Goal: Information Seeking & Learning: Check status

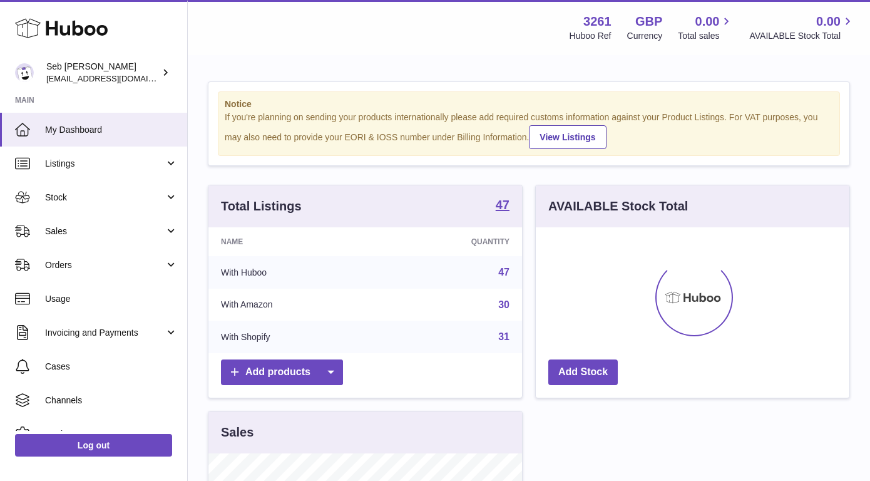
scroll to position [195, 314]
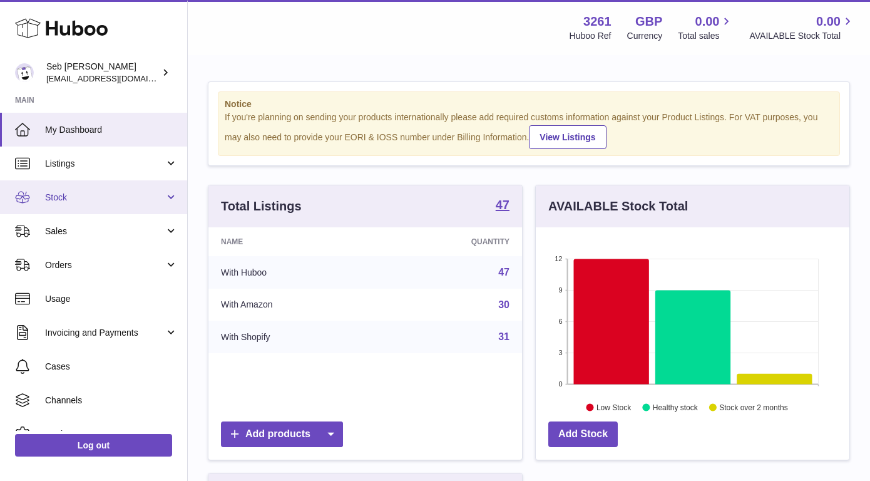
click at [71, 193] on span "Stock" at bounding box center [105, 197] width 120 height 12
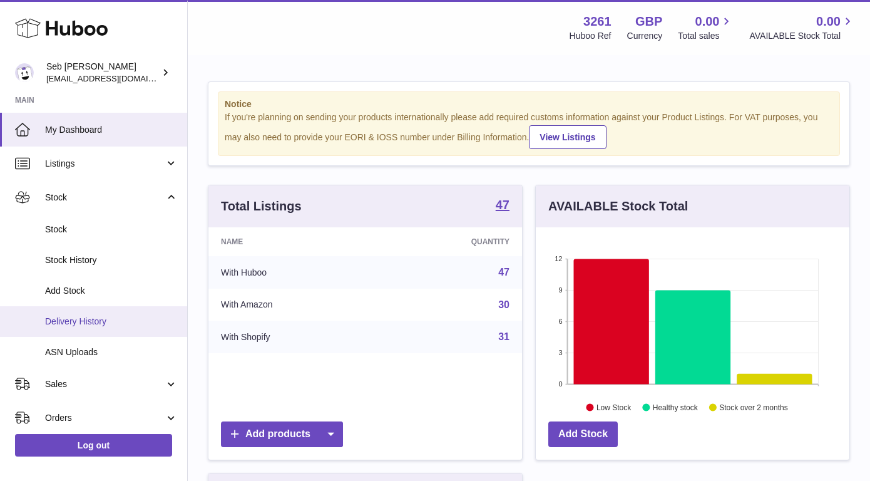
click at [115, 314] on link "Delivery History" at bounding box center [93, 321] width 187 height 31
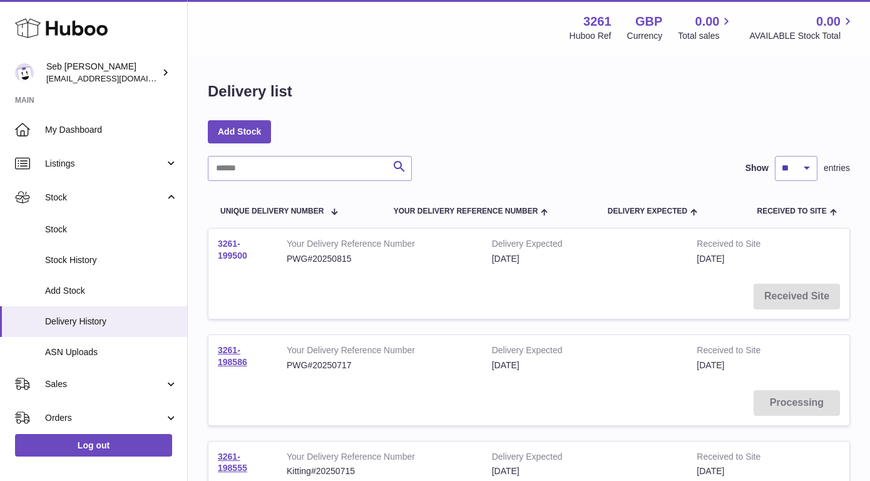
click at [238, 250] on link "3261-199500" at bounding box center [232, 249] width 29 height 22
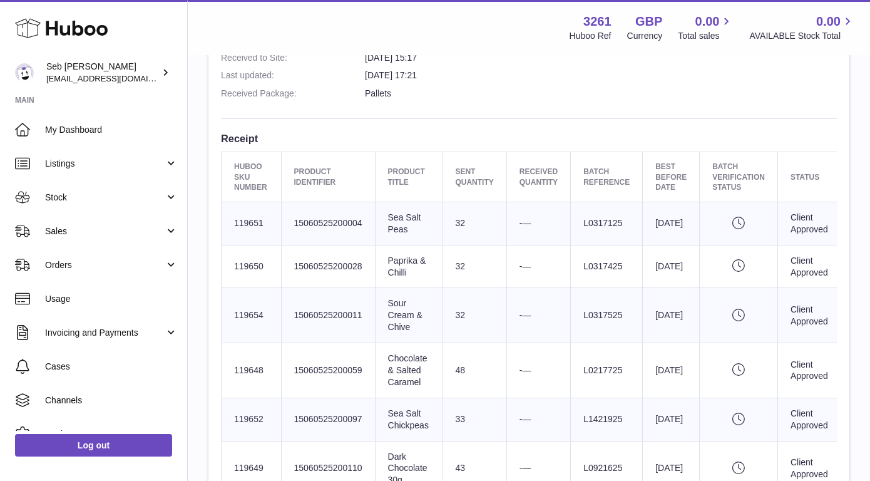
scroll to position [400, 0]
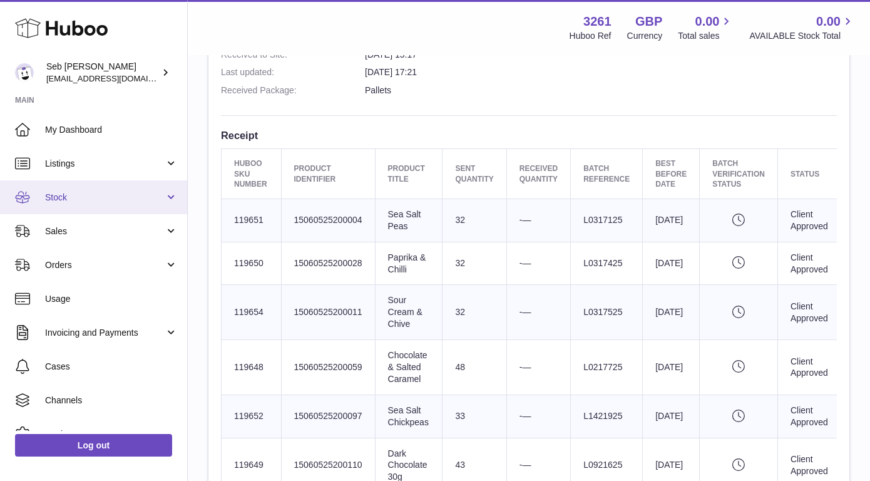
click at [118, 203] on span "Stock" at bounding box center [105, 197] width 120 height 12
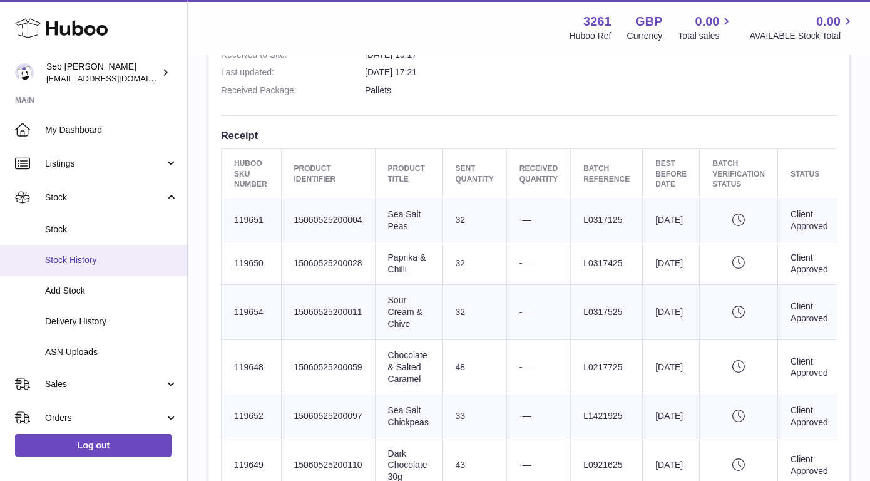
click at [95, 263] on span "Stock History" at bounding box center [111, 260] width 133 height 12
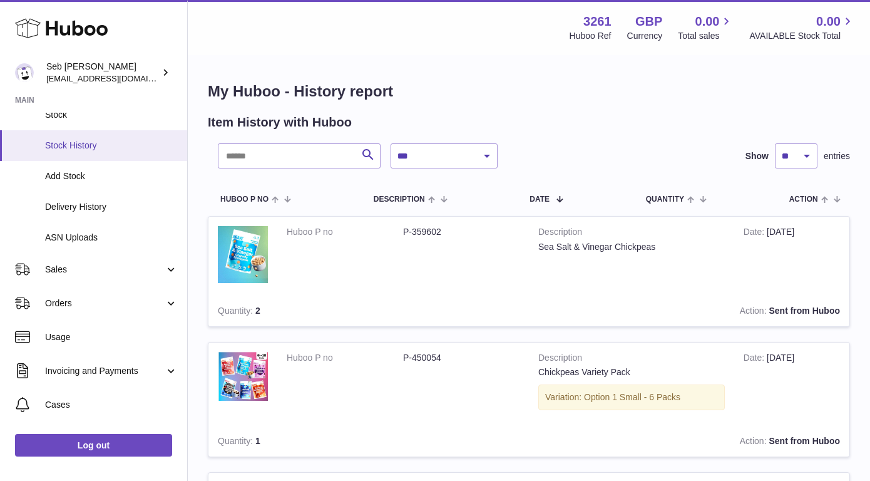
scroll to position [125, 0]
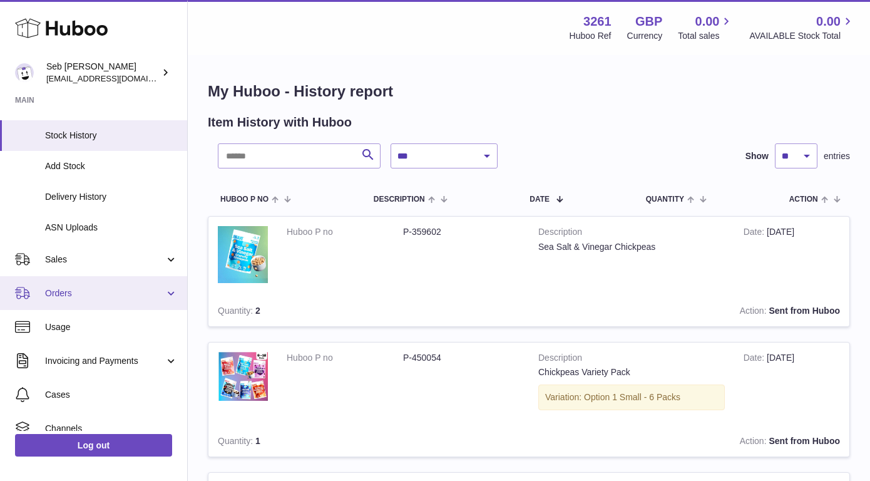
click at [111, 287] on span "Orders" at bounding box center [105, 293] width 120 height 12
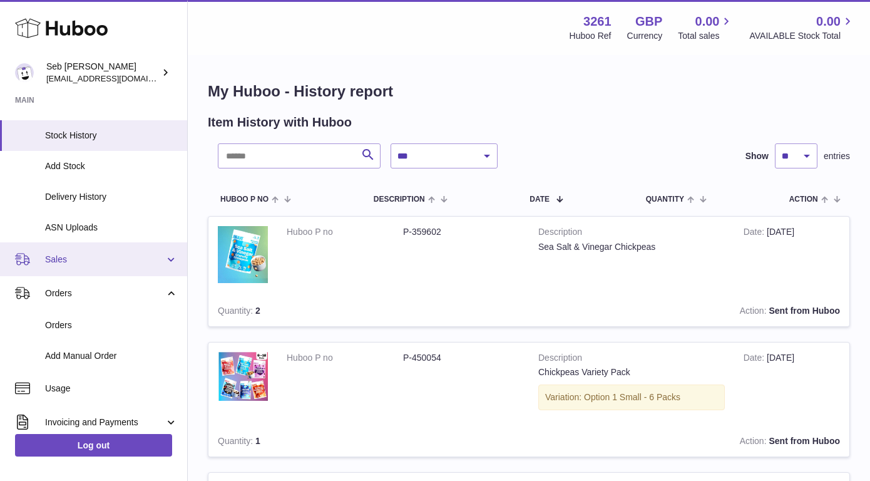
click at [107, 267] on link "Sales" at bounding box center [93, 259] width 187 height 34
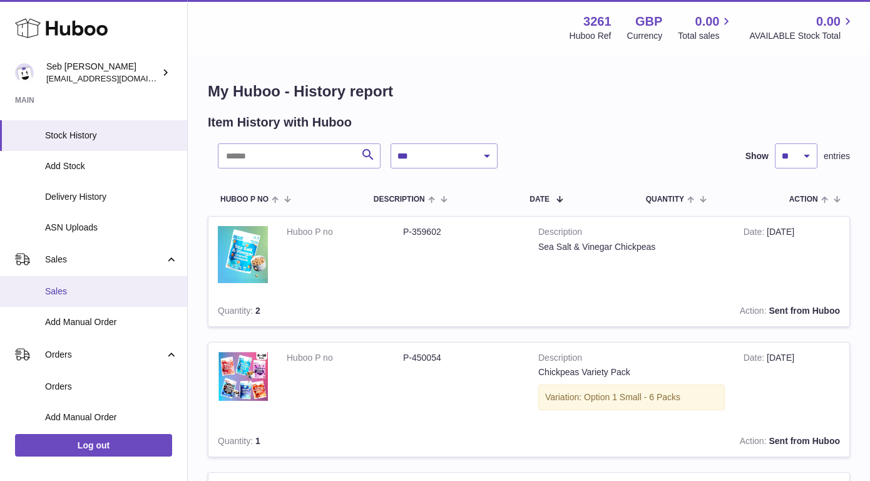
click at [93, 288] on span "Sales" at bounding box center [111, 291] width 133 height 12
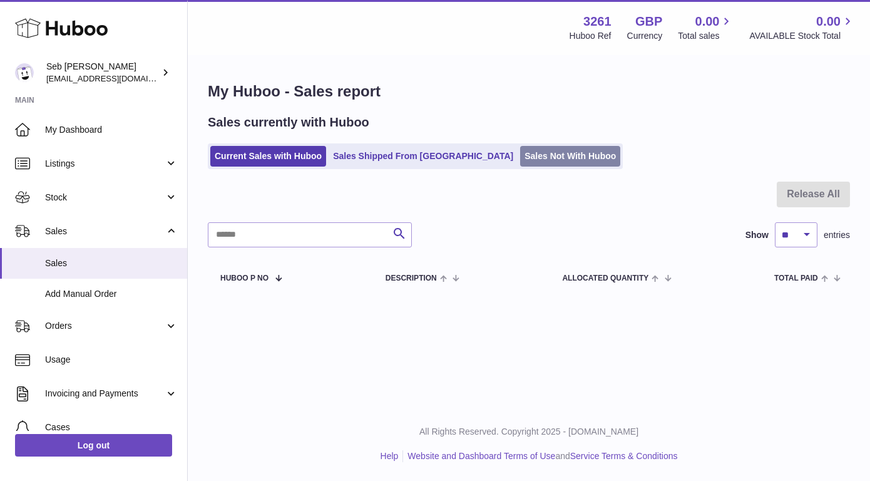
click at [520, 157] on link "Sales Not With Huboo" at bounding box center [570, 156] width 100 height 21
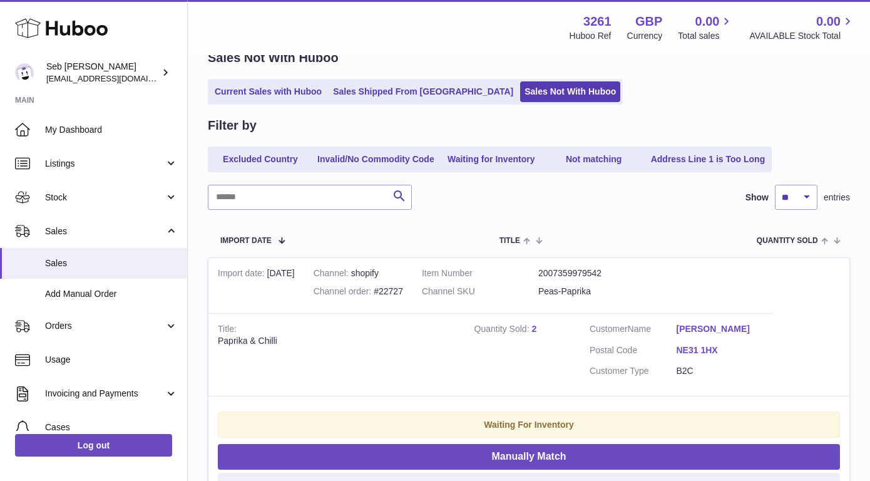
scroll to position [66, 0]
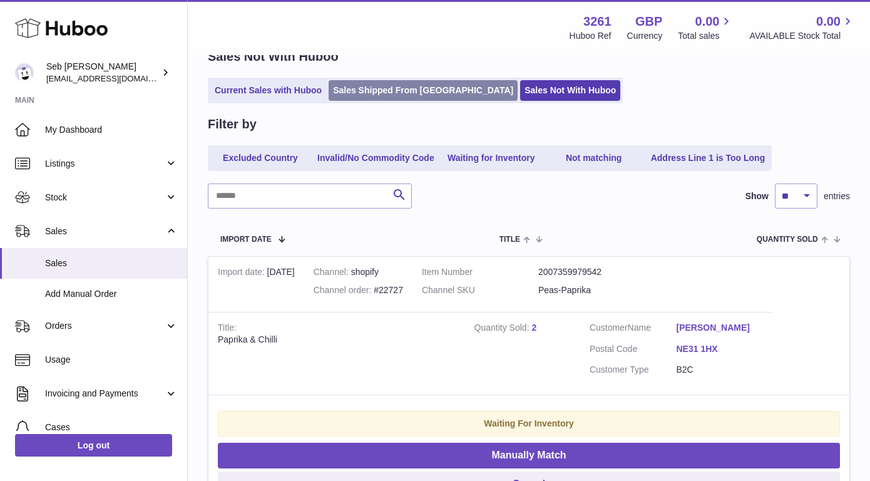
click at [403, 91] on link "Sales Shipped From Huboo" at bounding box center [423, 90] width 189 height 21
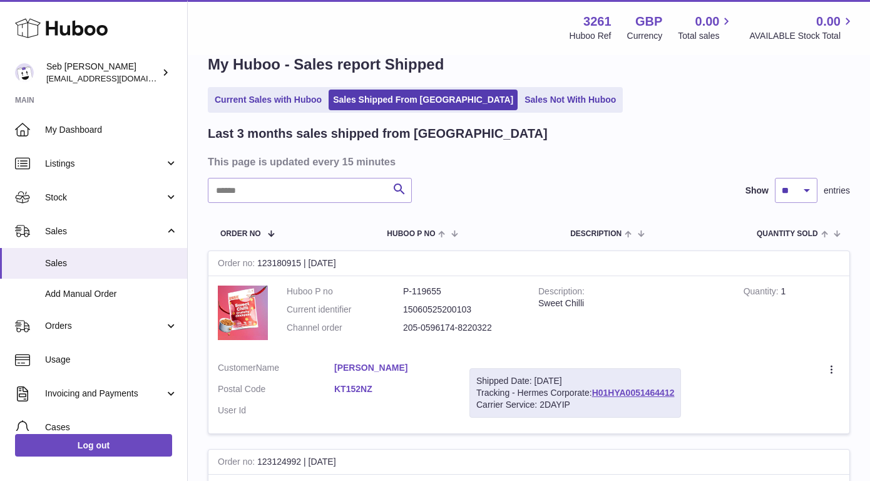
scroll to position [7, 0]
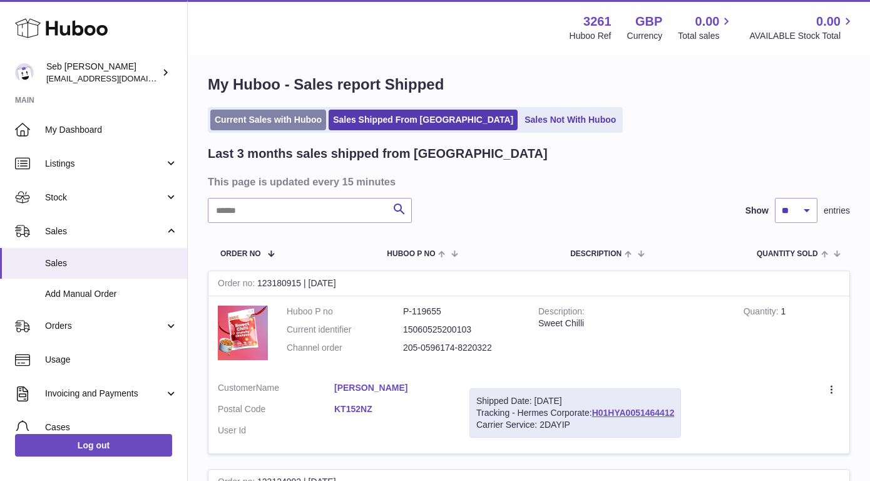
click at [286, 125] on link "Current Sales with Huboo" at bounding box center [268, 120] width 116 height 21
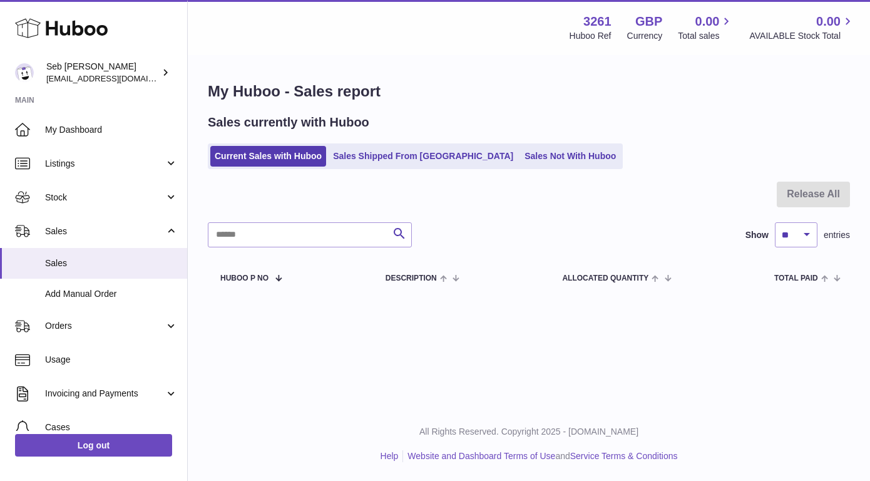
click at [489, 170] on div "My Huboo - Sales report Sales currently with Huboo Current Sales with Huboo Sal…" at bounding box center [529, 187] width 682 height 263
click at [520, 163] on link "Sales Not With Huboo" at bounding box center [570, 156] width 100 height 21
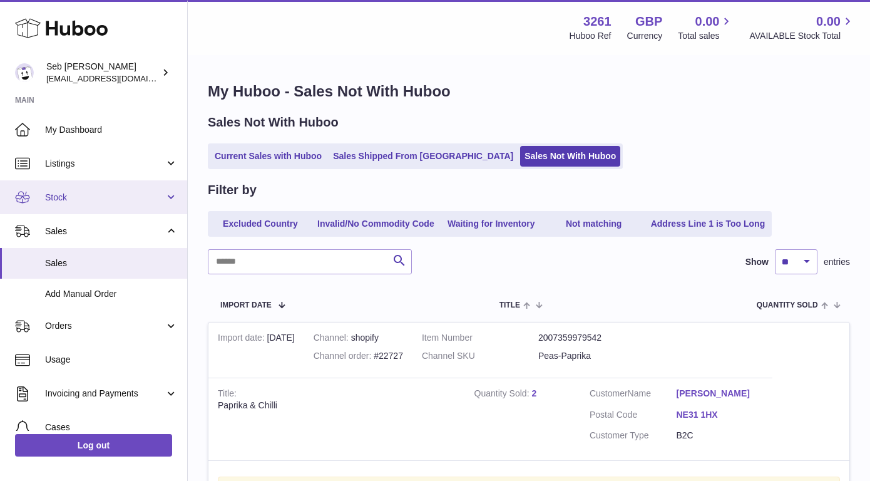
click at [146, 194] on span "Stock" at bounding box center [105, 197] width 120 height 12
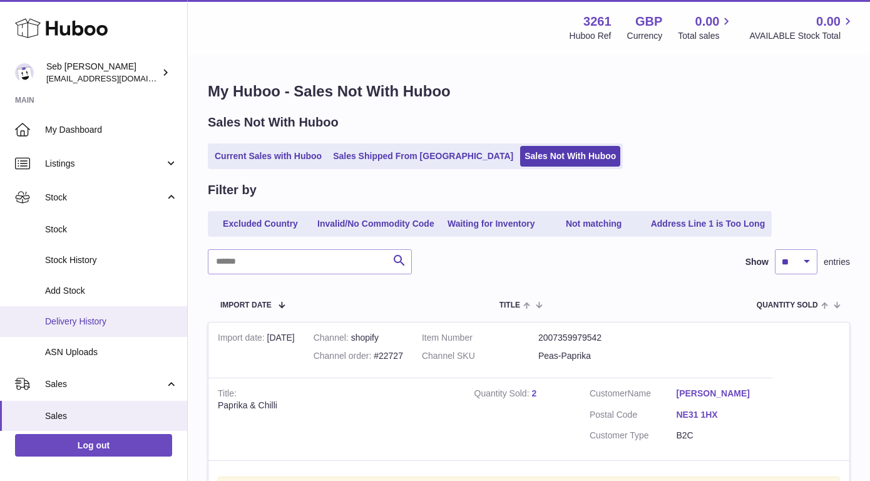
click at [135, 315] on span "Delivery History" at bounding box center [111, 321] width 133 height 12
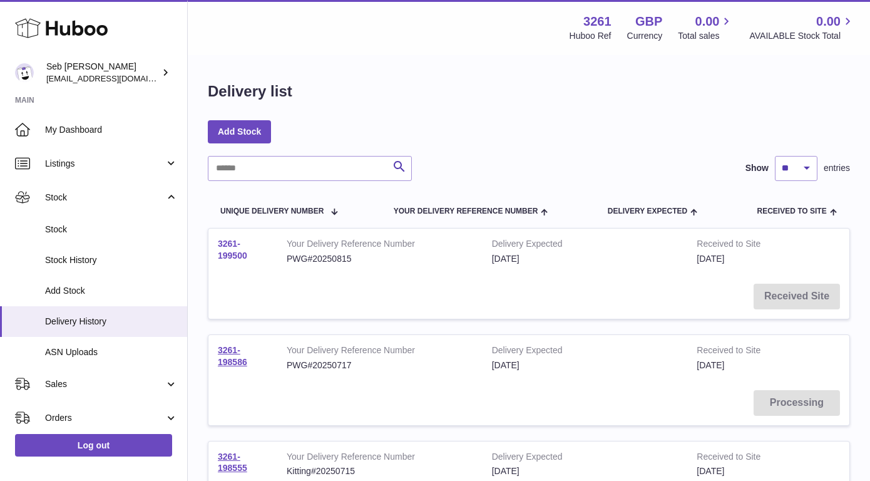
click at [241, 260] on link "3261-199500" at bounding box center [232, 249] width 29 height 22
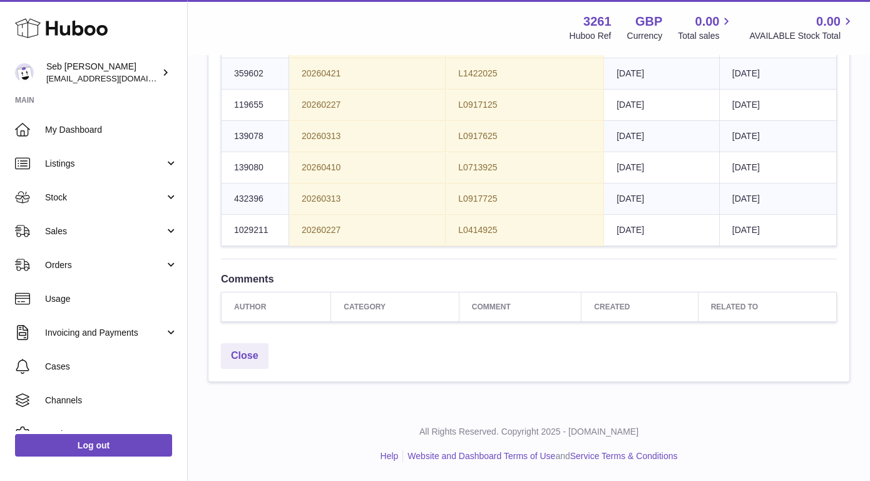
scroll to position [1511, 0]
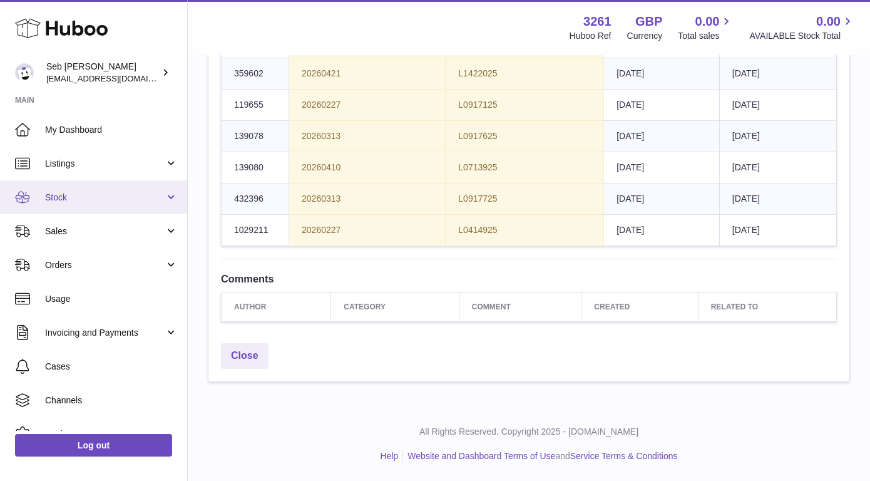
click at [115, 197] on span "Stock" at bounding box center [105, 197] width 120 height 12
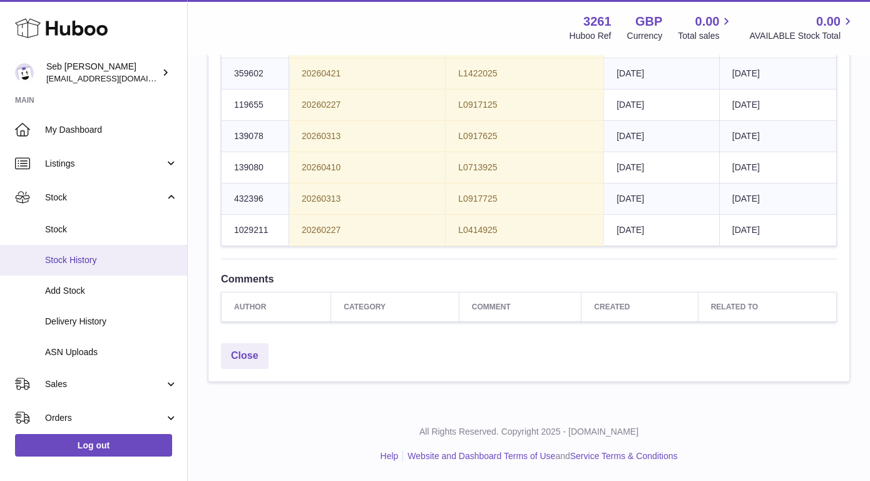
click at [106, 255] on span "Stock History" at bounding box center [111, 260] width 133 height 12
